Goal: Information Seeking & Learning: Learn about a topic

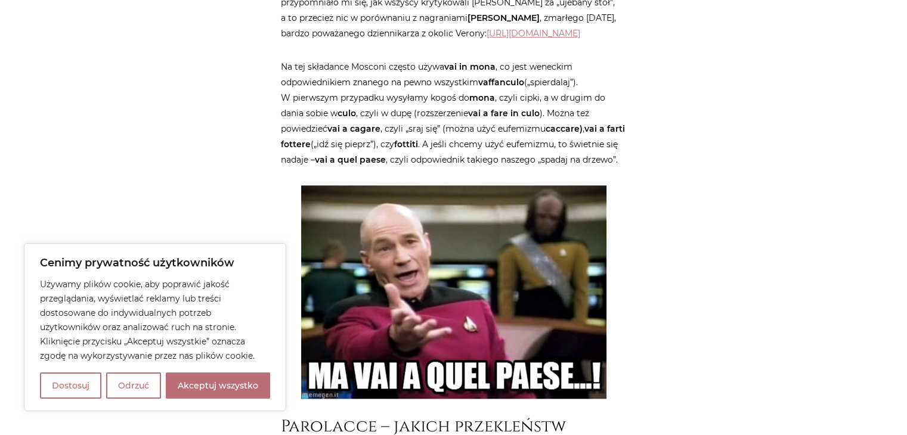
scroll to position [1252, 0]
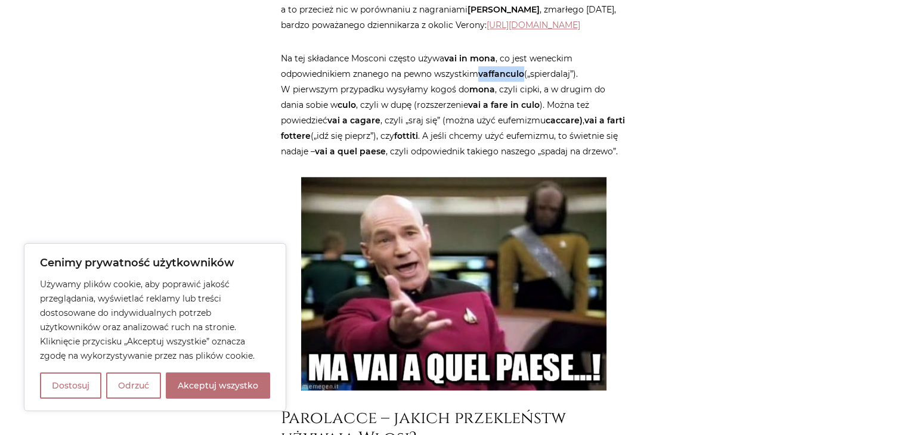
drag, startPoint x: 526, startPoint y: 68, endPoint x: 482, endPoint y: 72, distance: 44.3
click at [482, 72] on strong "vaffanculo" at bounding box center [501, 74] width 46 height 11
copy strong "vaffanculo"
click at [200, 392] on button "Akceptuj wszystko" at bounding box center [218, 386] width 104 height 26
checkbox input "true"
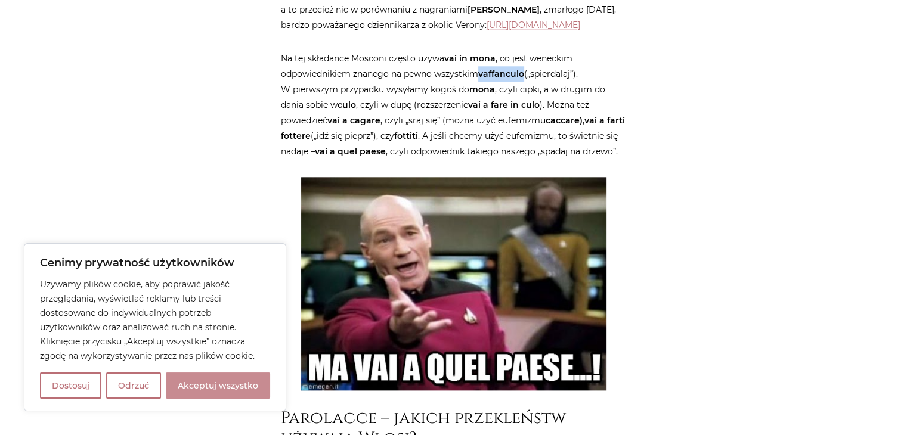
checkbox input "true"
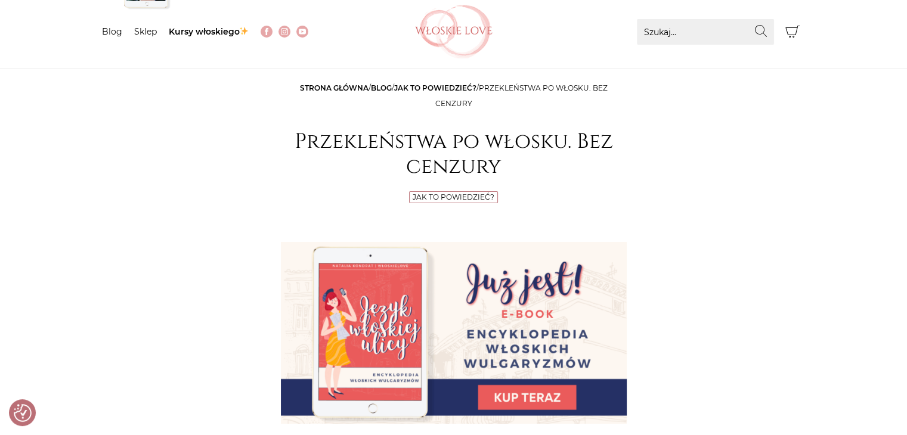
scroll to position [60, 0]
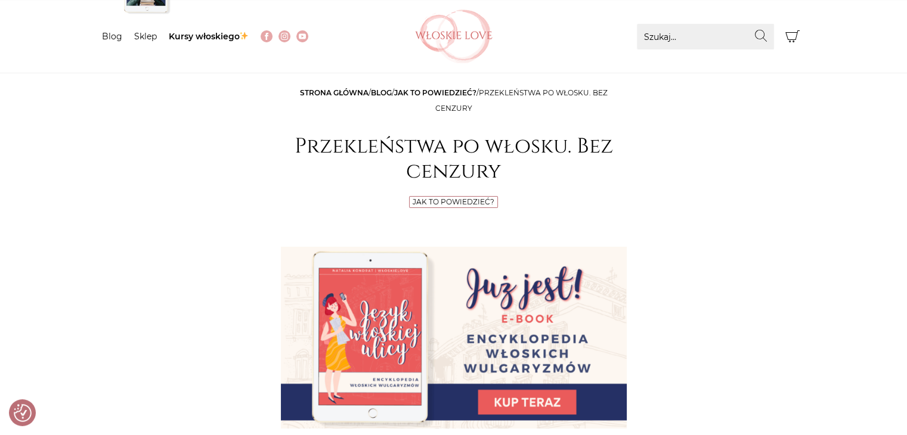
click at [505, 134] on h1 "Przekleństwa po włosku. Bez cenzury" at bounding box center [454, 159] width 346 height 50
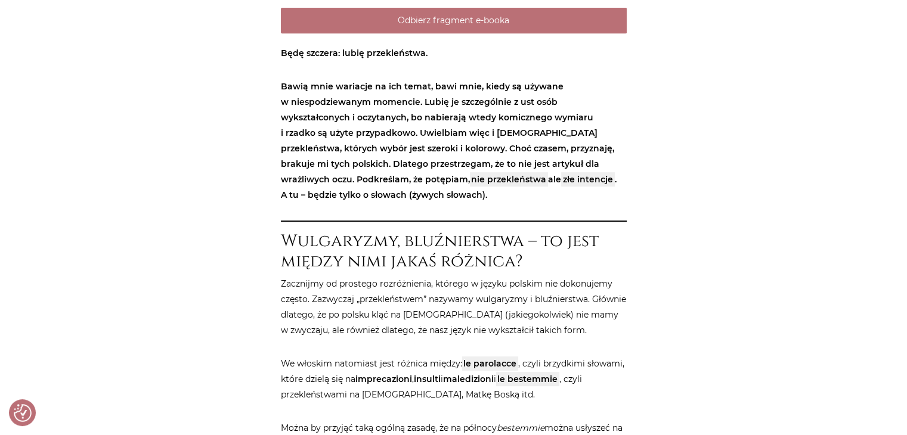
scroll to position [536, 0]
